Goal: Navigation & Orientation: Find specific page/section

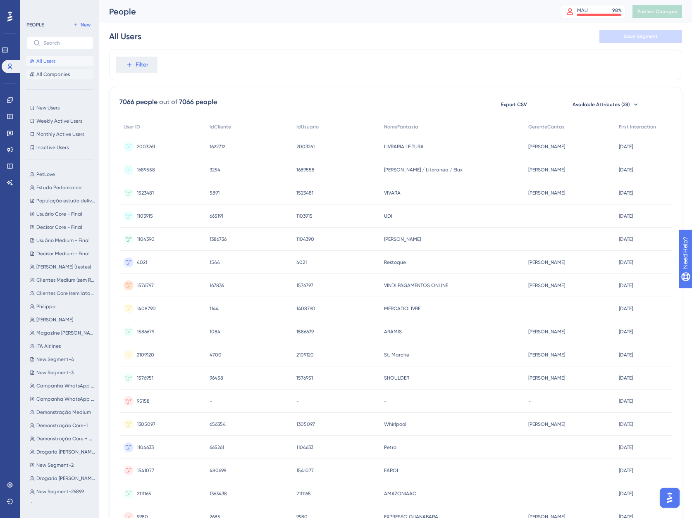
click at [37, 71] on button "All Companies" at bounding box center [59, 74] width 67 height 10
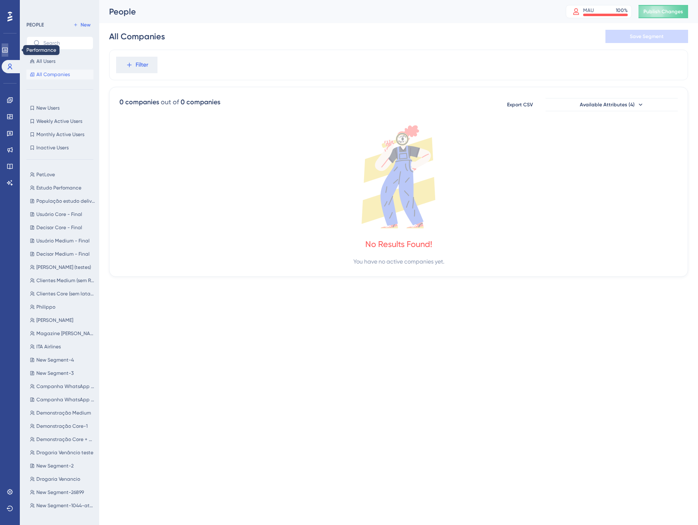
click at [7, 45] on link at bounding box center [5, 49] width 7 height 13
